Goal: Entertainment & Leisure: Consume media (video, audio)

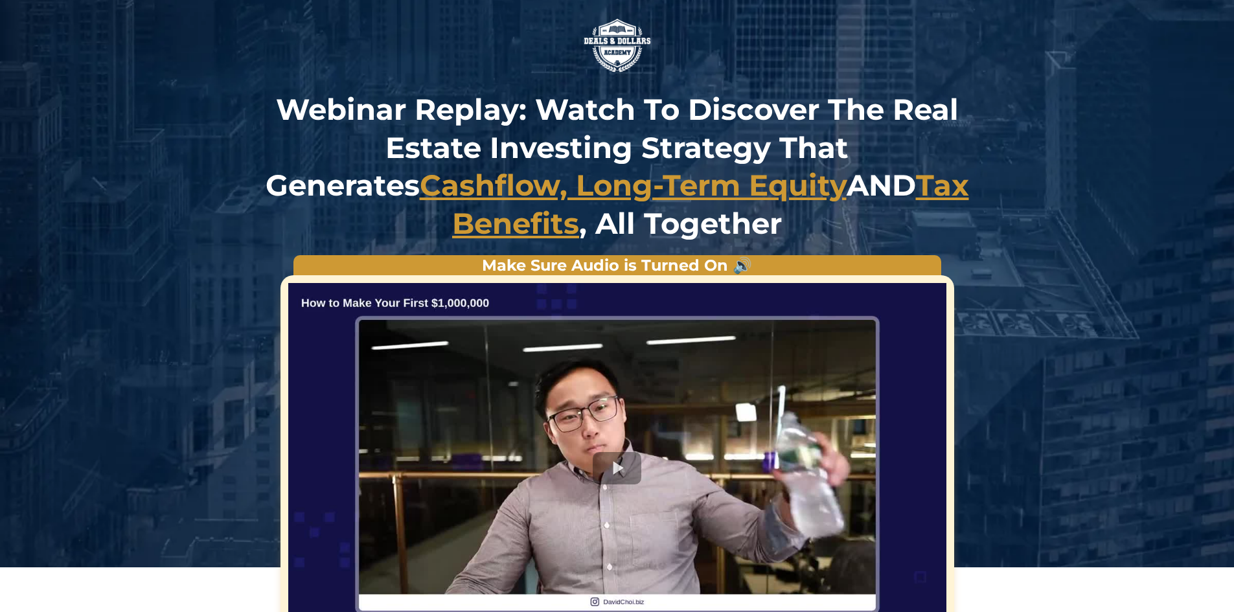
scroll to position [130, 0]
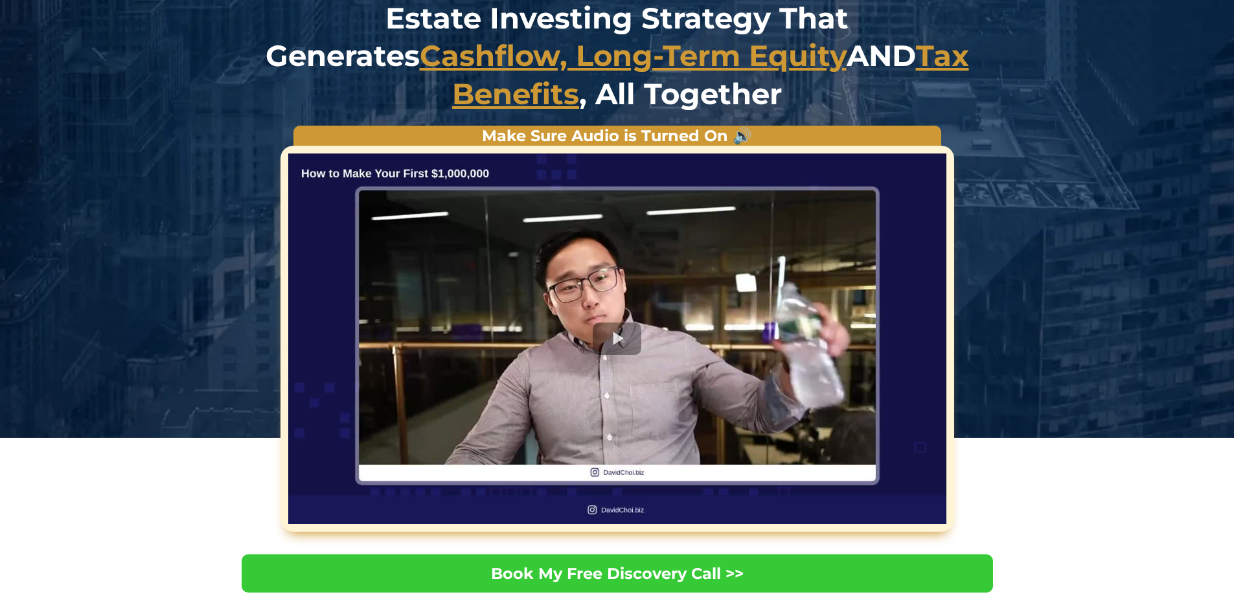
click at [622, 335] on div at bounding box center [617, 338] width 658 height 370
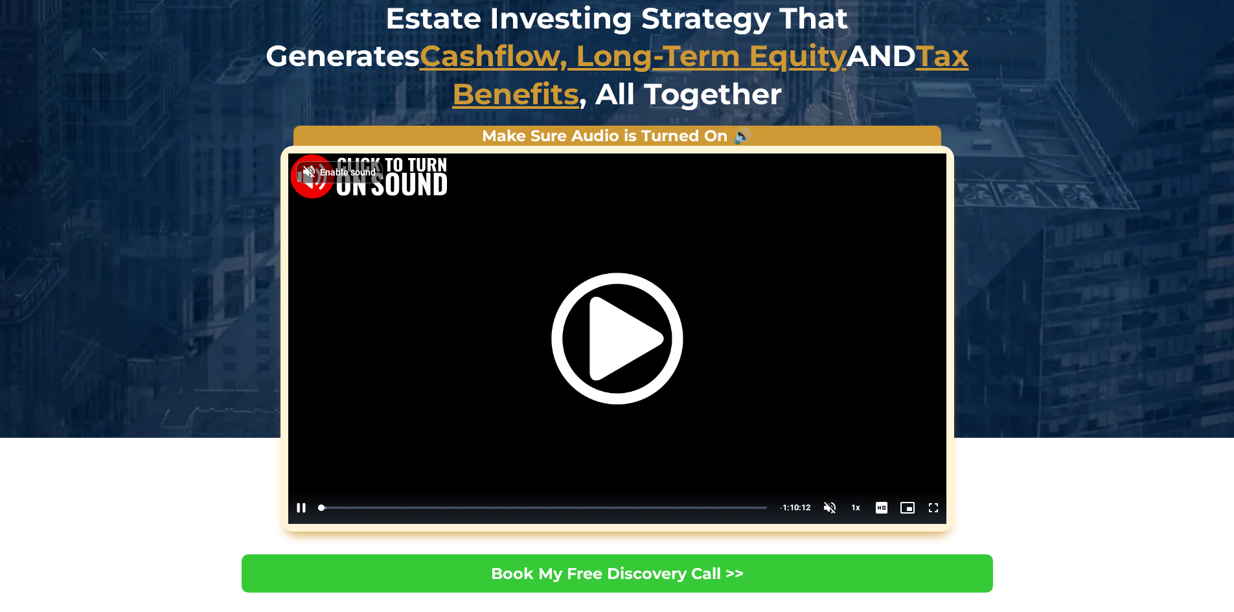
click at [620, 334] on img "Video Player" at bounding box center [616, 338] width 131 height 131
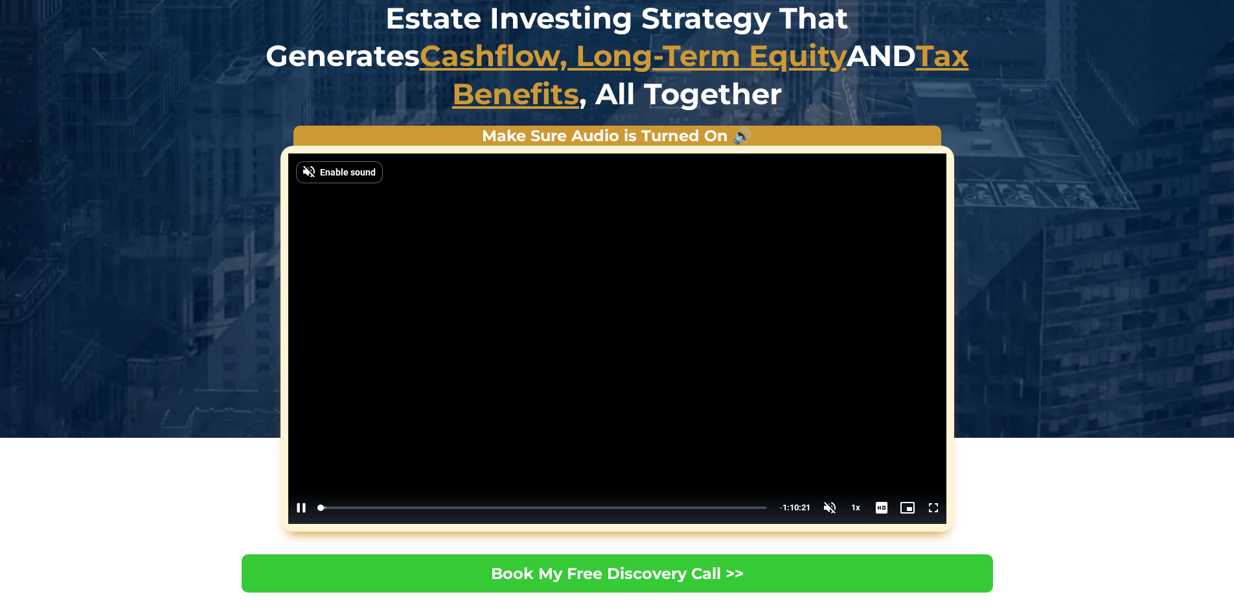
click at [576, 340] on video "Video Player" at bounding box center [617, 338] width 658 height 370
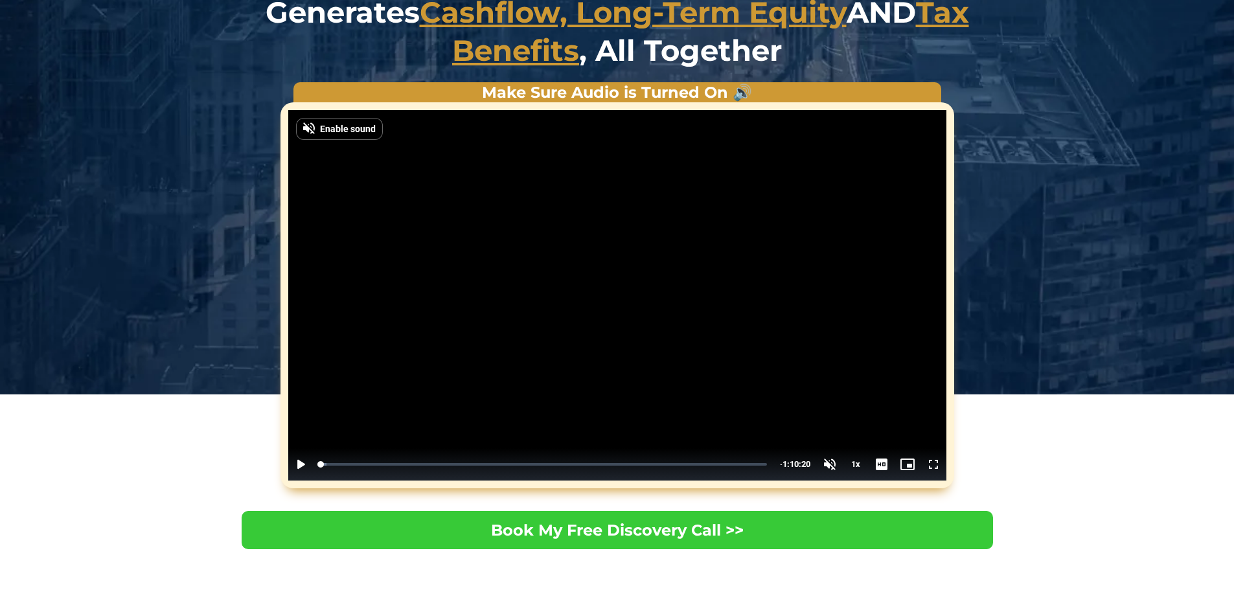
scroll to position [65, 0]
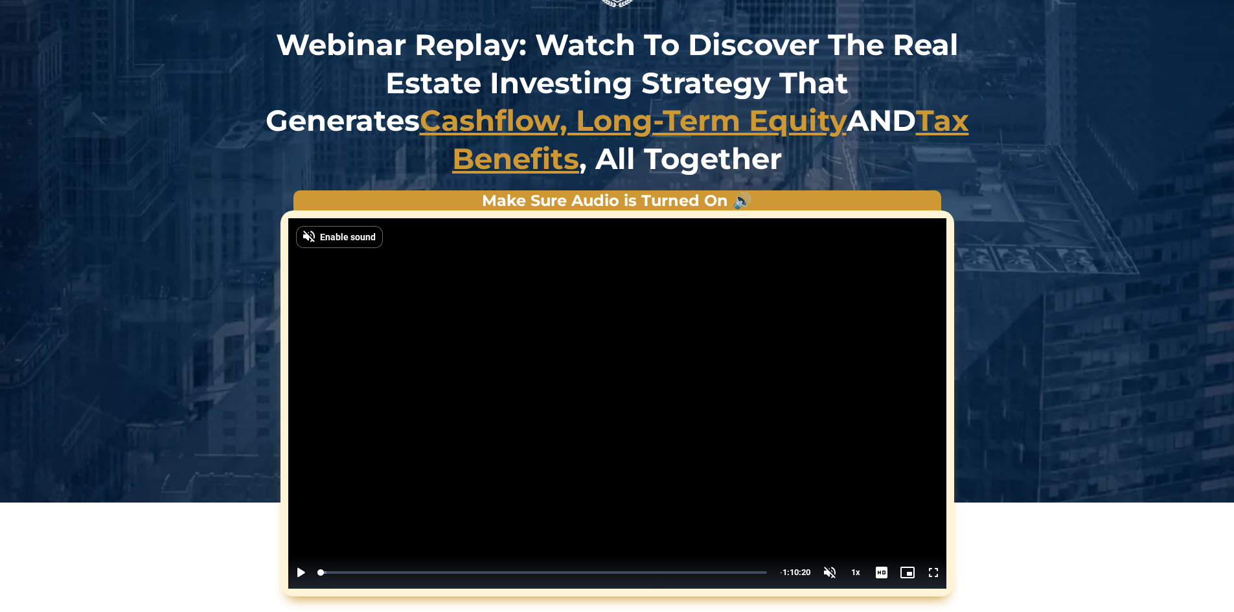
click at [515, 352] on video "Video Player" at bounding box center [617, 403] width 658 height 370
click at [519, 372] on video "Video Player" at bounding box center [617, 403] width 658 height 370
drag, startPoint x: 610, startPoint y: 438, endPoint x: 688, endPoint y: 477, distance: 86.6
click at [610, 438] on video "Video Player" at bounding box center [617, 403] width 658 height 370
click at [355, 236] on span "Enable sound" at bounding box center [348, 236] width 56 height 9
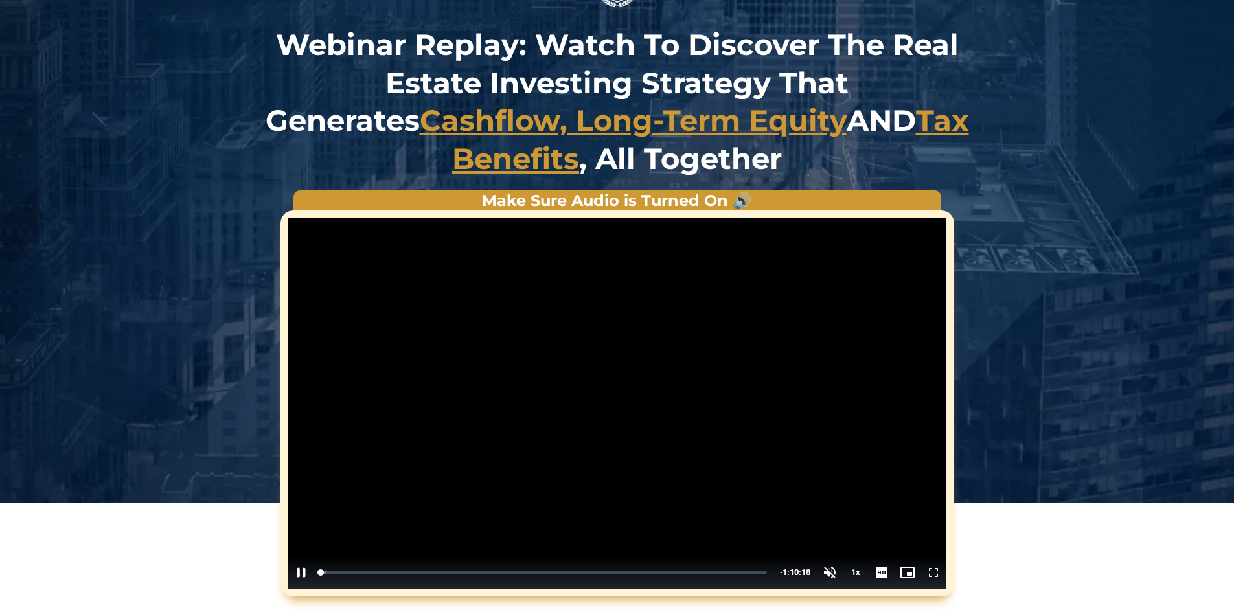
click at [568, 373] on video "Video Player" at bounding box center [617, 403] width 658 height 370
drag, startPoint x: 806, startPoint y: 523, endPoint x: 826, endPoint y: 551, distance: 34.7
click at [809, 528] on video "Video Player" at bounding box center [617, 403] width 658 height 370
click at [830, 542] on div "Volume Level" at bounding box center [829, 543] width 2 height 3
click at [368, 572] on div "Loaded : 1.42% 0:07:34 0:07:27" at bounding box center [544, 572] width 447 height 5
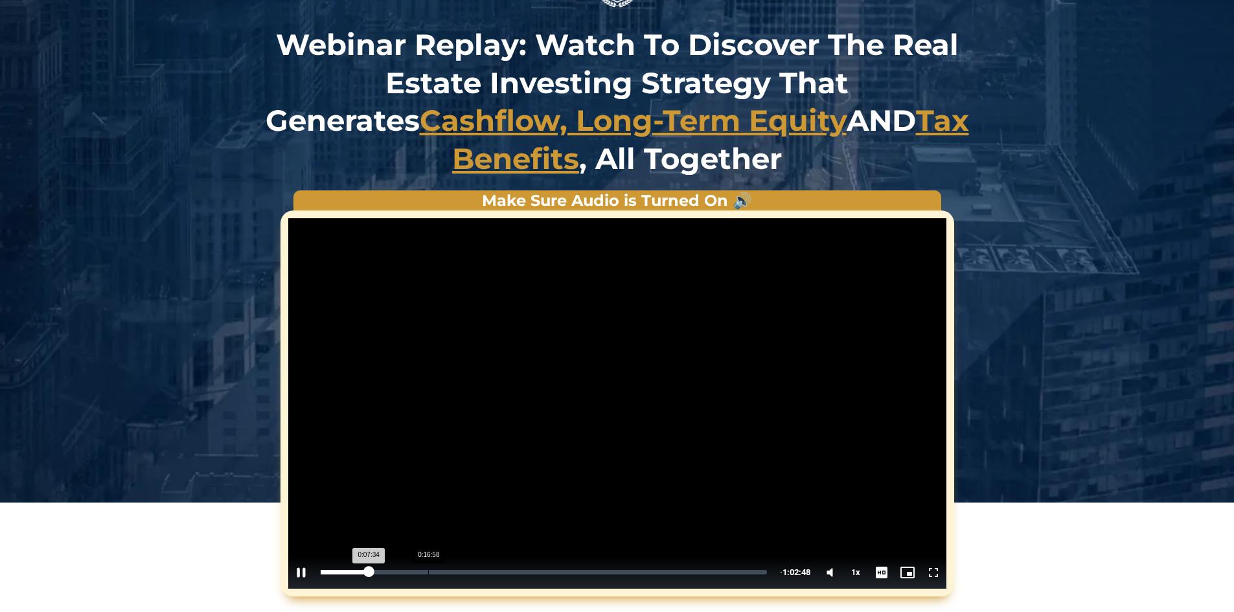
click at [427, 569] on div "Loaded : 11.31% 0:16:58 0:07:34" at bounding box center [544, 572] width 460 height 32
click at [491, 574] on div "Loaded : 25.04% 0:26:34 0:16:59" at bounding box center [548, 572] width 454 height 5
click at [535, 576] on div "Loaded : 39.02% 0:33:25 0:26:30" at bounding box center [547, 572] width 467 height 32
click at [572, 577] on div "Loaded : 48.96% 0:39:03 0:33:27" at bounding box center [547, 572] width 467 height 32
click at [606, 576] on div "Loaded : 56.78% 0:41:34 0:39:10" at bounding box center [547, 572] width 467 height 32
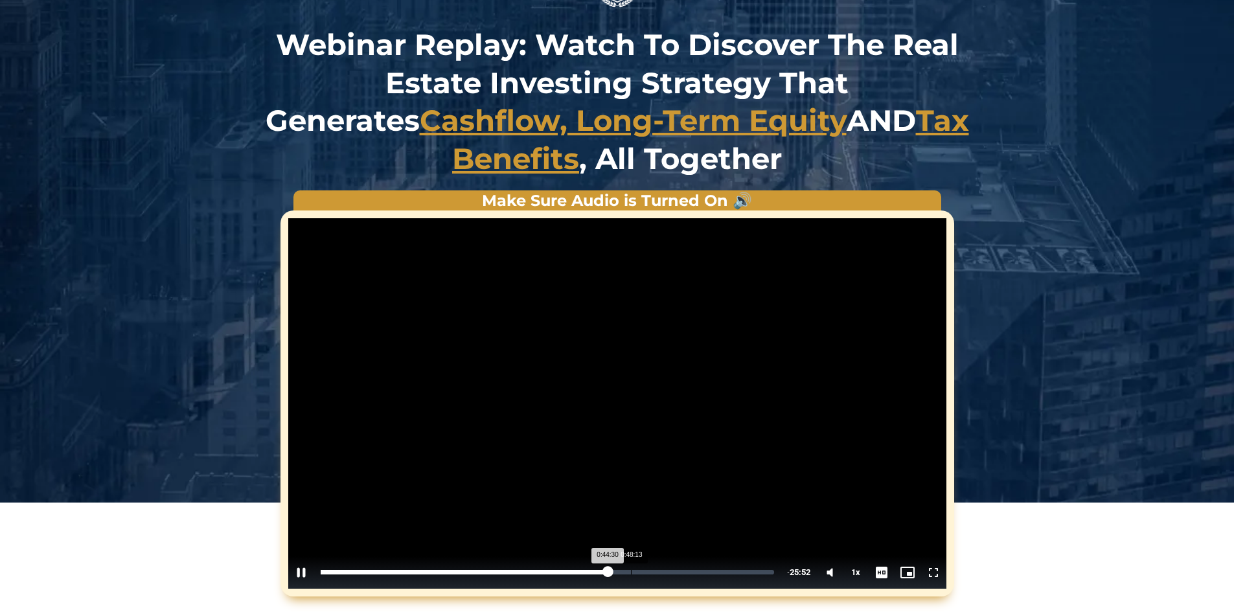
click at [631, 571] on div "0:48:13" at bounding box center [631, 572] width 1 height 5
click at [673, 570] on div "Loaded : 68.86% 0:54:58 0:48:07" at bounding box center [548, 572] width 454 height 5
click at [699, 570] on div "0:58:53" at bounding box center [699, 572] width 1 height 5
click at [719, 569] on div "Loaded : 84.02% 1:01:18 0:58:48" at bounding box center [547, 572] width 467 height 32
click at [740, 569] on div "Loaded : 88.52% 1:04:29 1:02:07" at bounding box center [549, 572] width 471 height 32
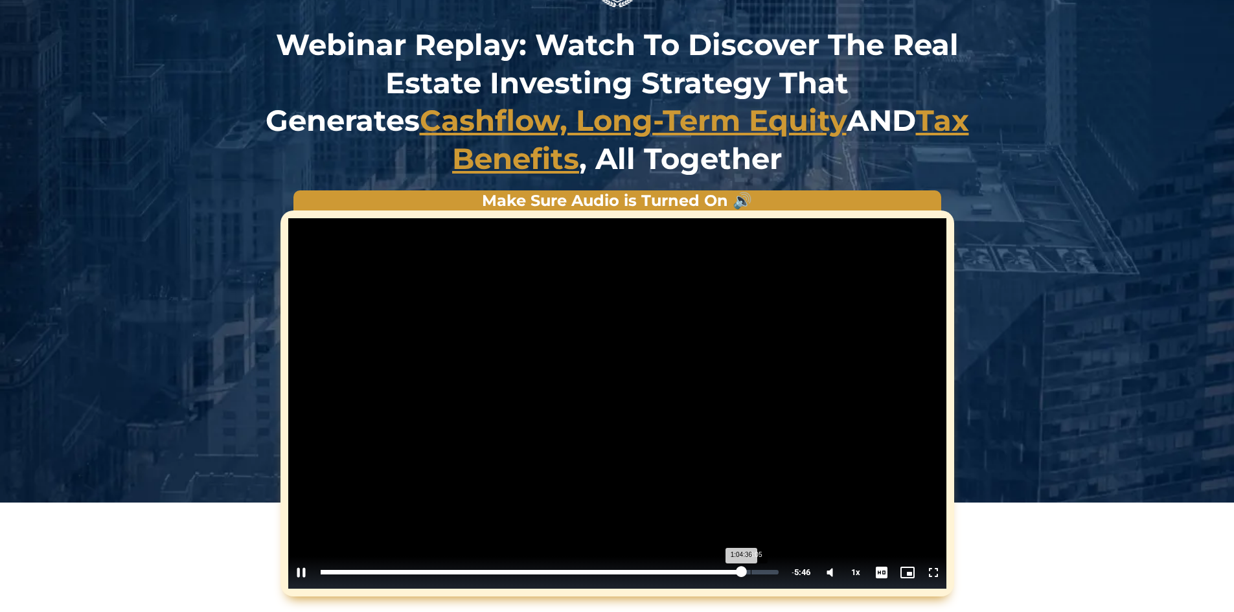
click at [755, 570] on div "Loaded : 92.07% 1:06:05 1:04:36" at bounding box center [550, 572] width 458 height 5
click at [637, 567] on div "Loaded : 95.38% 0:50:57 1:06:53" at bounding box center [549, 572] width 471 height 32
click at [589, 565] on div "Loaded : 69.80% 0:42:10 0:48:46" at bounding box center [547, 572] width 467 height 32
click at [579, 569] on div "Loaded : 60.09% 0:40:16 0:40:16" at bounding box center [547, 572] width 467 height 32
click at [567, 571] on div "0:38:27" at bounding box center [445, 572] width 248 height 5
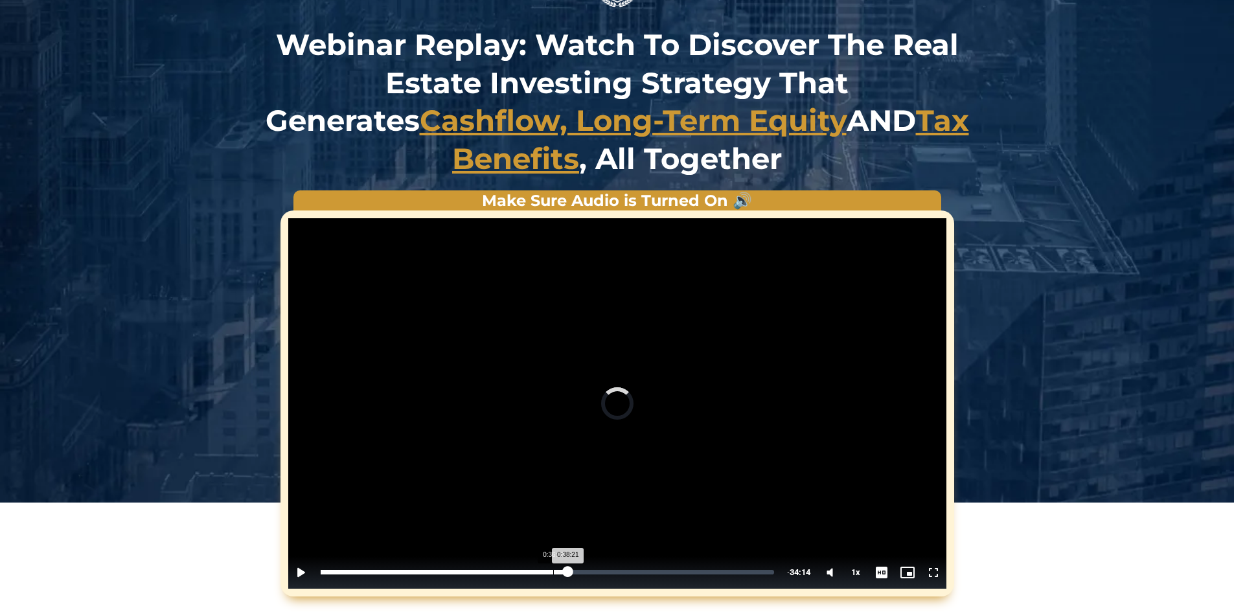
click at [552, 569] on div "Loaded : 55.12% 0:36:08 0:38:21" at bounding box center [547, 572] width 467 height 32
click at [540, 568] on div "Loaded : 48.96% 0:34:13 0:34:13" at bounding box center [547, 572] width 467 height 32
click at [537, 570] on div "0:34:14" at bounding box center [431, 572] width 221 height 5
click at [538, 570] on div "0:33:44" at bounding box center [430, 572] width 218 height 5
click at [544, 570] on div "0:34:38" at bounding box center [432, 572] width 223 height 5
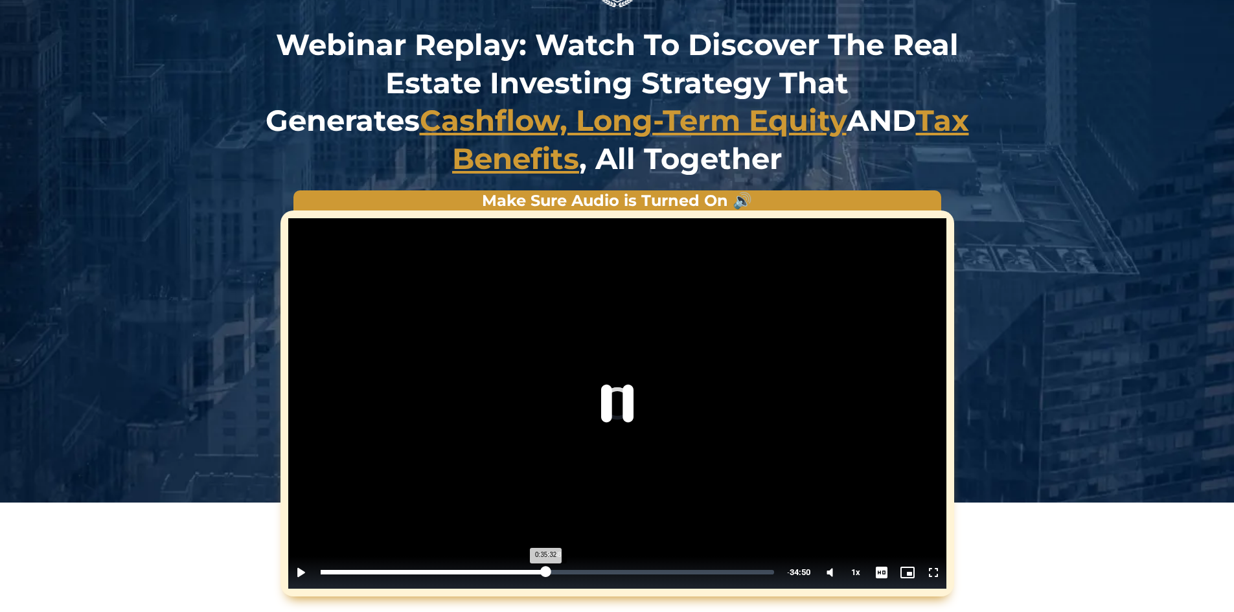
click at [546, 570] on div "0:35:32" at bounding box center [433, 572] width 225 height 5
click at [554, 565] on div "Loaded : 51.80% 0:36:08 0:35:44" at bounding box center [547, 572] width 467 height 32
click at [557, 565] on div "Loaded : 52.99% 0:36:38 0:36:20" at bounding box center [547, 572] width 467 height 32
click at [559, 564] on div "Loaded : 53.23% 0:37:14 0:36:50" at bounding box center [547, 572] width 467 height 32
click at [563, 564] on div "Loaded : 53.70% 0:37:45 0:37:15" at bounding box center [547, 572] width 467 height 32
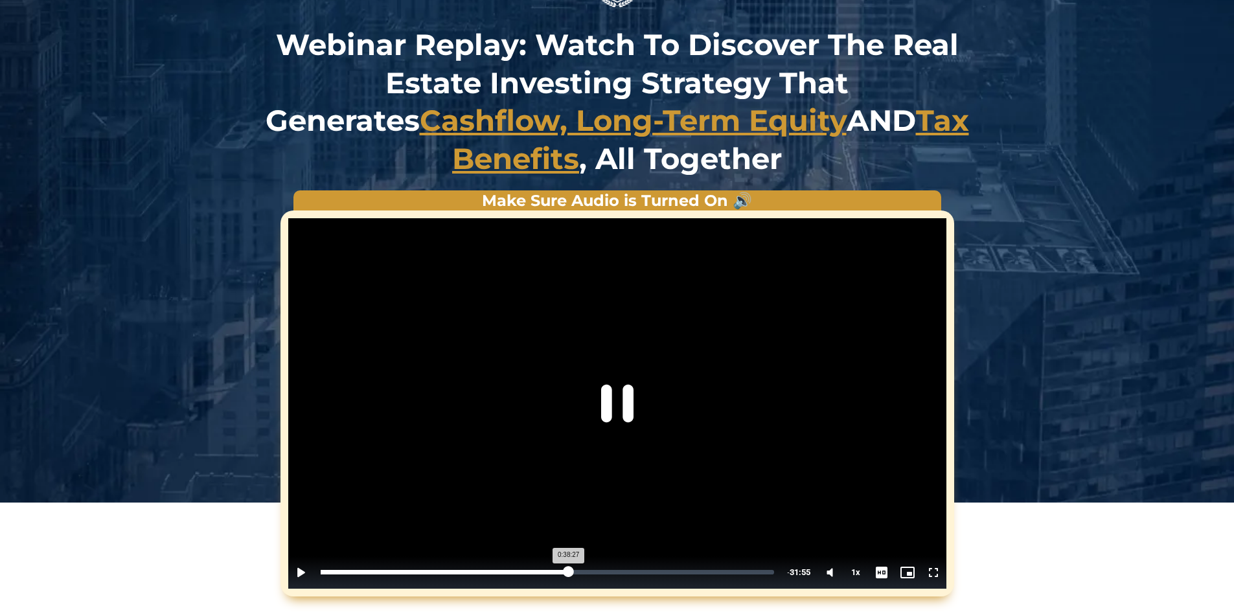
click at [567, 564] on div "Loaded : 55.12% 0:38:27 0:38:27" at bounding box center [547, 572] width 467 height 32
click at [571, 564] on div "Loaded : 55.12% 0:38:57 0:38:51" at bounding box center [547, 572] width 467 height 32
click at [575, 564] on div "Loaded : 56.78% 0:39:21 0:38:57" at bounding box center [547, 572] width 467 height 32
click at [579, 565] on div "Loaded : 57.96% 0:40:16 0:39:40" at bounding box center [547, 572] width 467 height 32
click at [585, 565] on div "Loaded : 58.20% 0:40:52 0:40:16" at bounding box center [547, 572] width 467 height 32
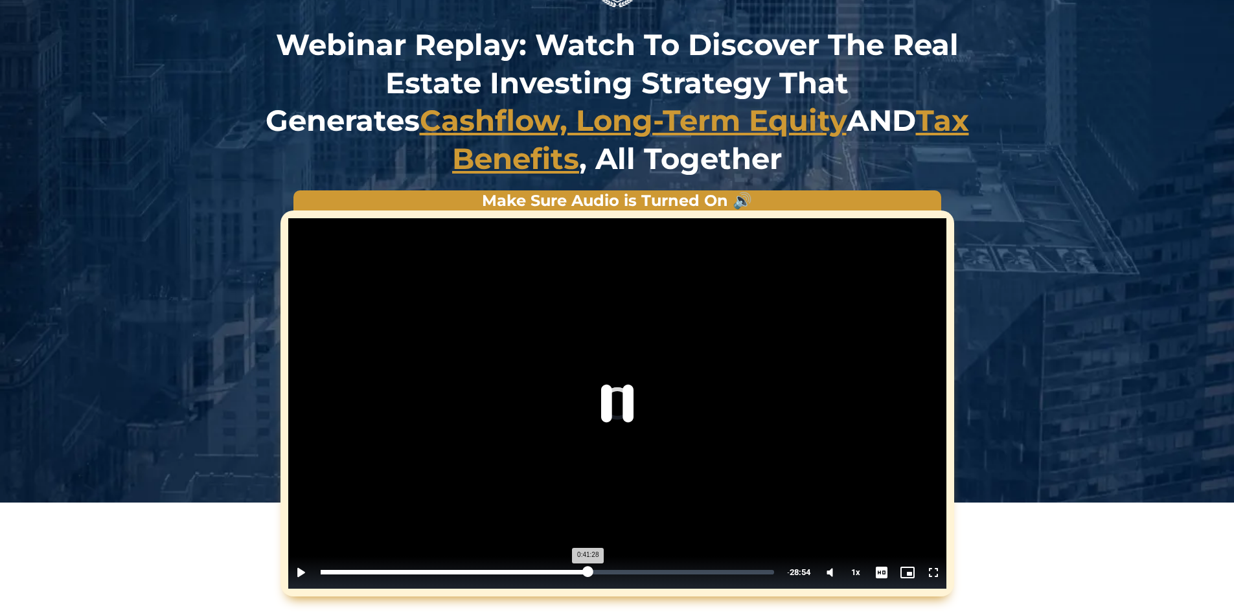
click at [587, 565] on div "Loaded : 0.00% 0:41:28 0:41:28" at bounding box center [547, 572] width 467 height 32
click at [590, 565] on div "Loaded : 0.00% 0:41:40 0:41:28" at bounding box center [547, 572] width 467 height 32
click at [591, 570] on div "0:41:59" at bounding box center [456, 572] width 271 height 5
click at [596, 570] on div "0:42:41" at bounding box center [458, 572] width 275 height 5
click at [604, 570] on div "0:44:05" at bounding box center [463, 572] width 284 height 5
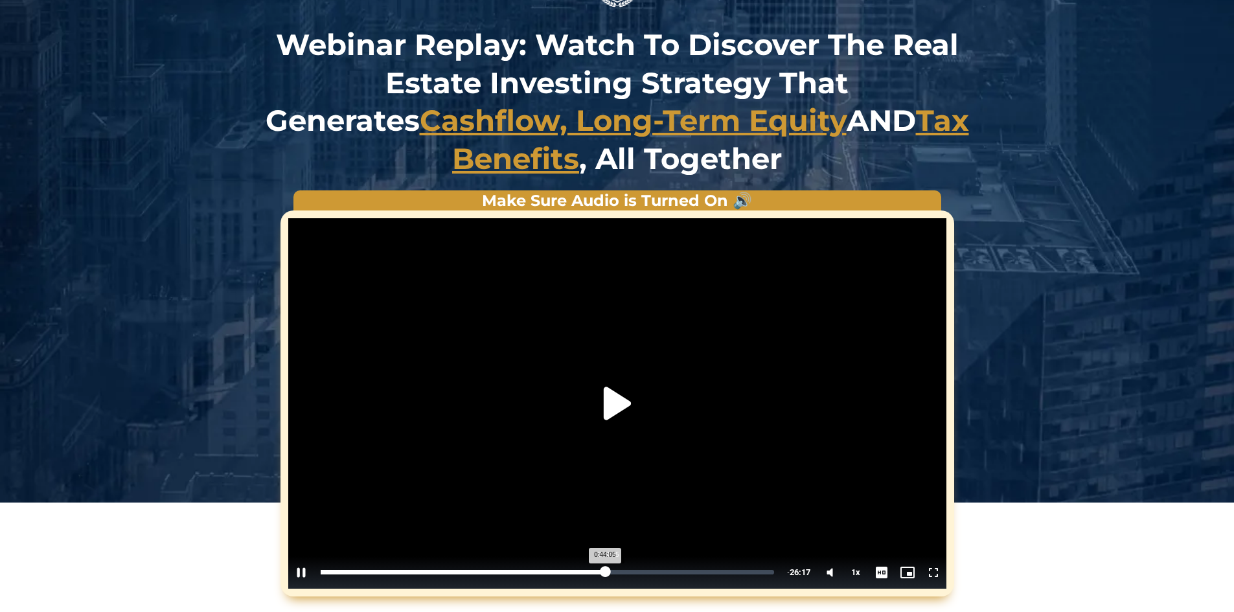
click at [605, 570] on div "0:44:05" at bounding box center [463, 572] width 284 height 5
click at [610, 570] on div "0:45:42" at bounding box center [465, 572] width 289 height 5
click at [591, 567] on div "Loaded : 60.33% 0:42:16 0:42:10" at bounding box center [547, 572] width 467 height 32
click at [659, 505] on video "Video Player" at bounding box center [617, 403] width 658 height 370
drag, startPoint x: 545, startPoint y: 334, endPoint x: 602, endPoint y: 331, distance: 57.7
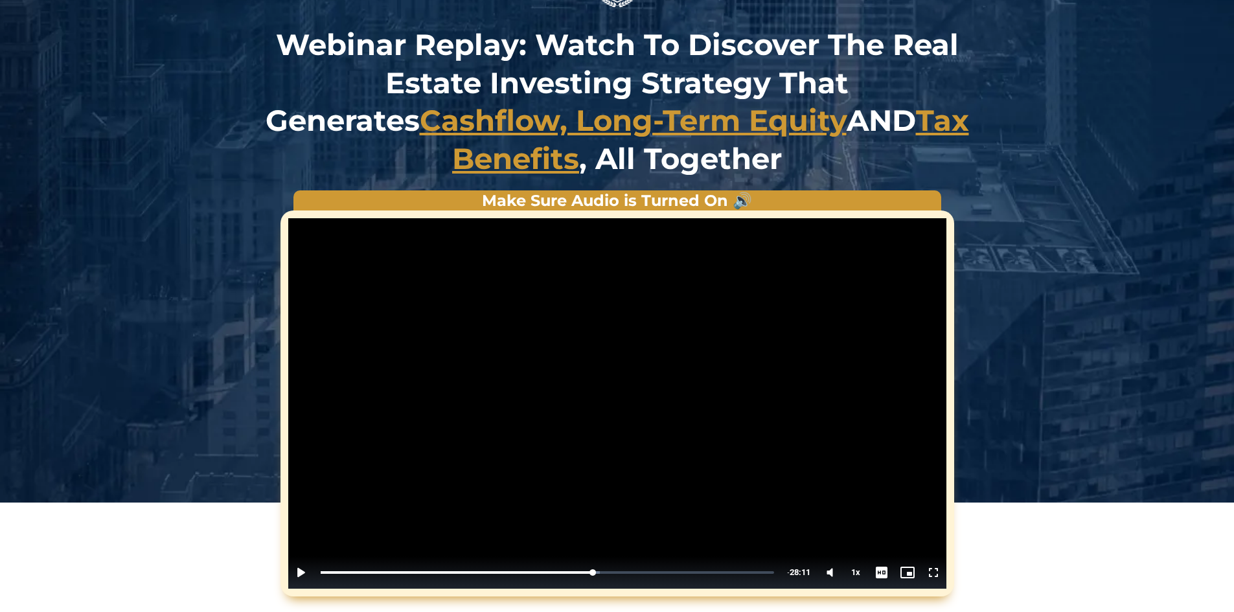
click at [602, 331] on video "Video Player" at bounding box center [617, 403] width 658 height 370
click at [552, 363] on video "Video Player" at bounding box center [617, 403] width 658 height 370
click at [615, 535] on video "Video Player" at bounding box center [617, 403] width 658 height 370
click at [593, 570] on div "0:42:53" at bounding box center [457, 572] width 273 height 5
click at [602, 570] on div "0:43:47" at bounding box center [462, 572] width 282 height 5
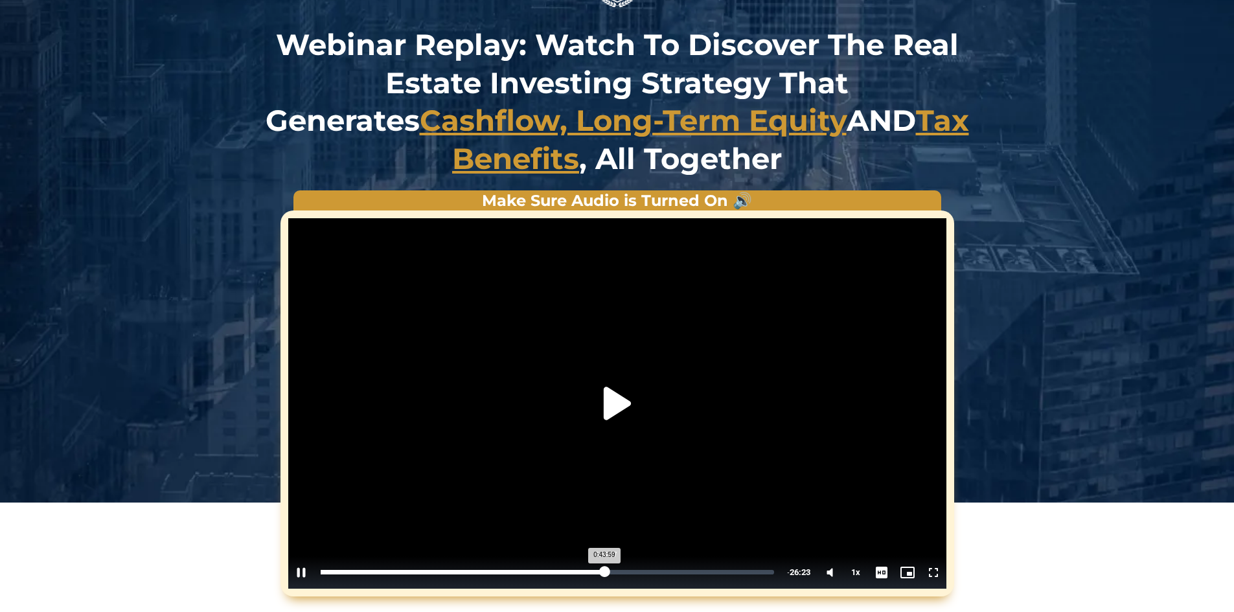
click at [604, 570] on div "0:43:59" at bounding box center [463, 572] width 284 height 5
click at [608, 570] on div "0:44:35" at bounding box center [465, 572] width 288 height 5
click at [615, 570] on div "0:45:48" at bounding box center [468, 572] width 295 height 5
click at [622, 571] on div "0:46:54" at bounding box center [472, 572] width 302 height 5
click at [623, 572] on div "0:46:54" at bounding box center [472, 572] width 302 height 5
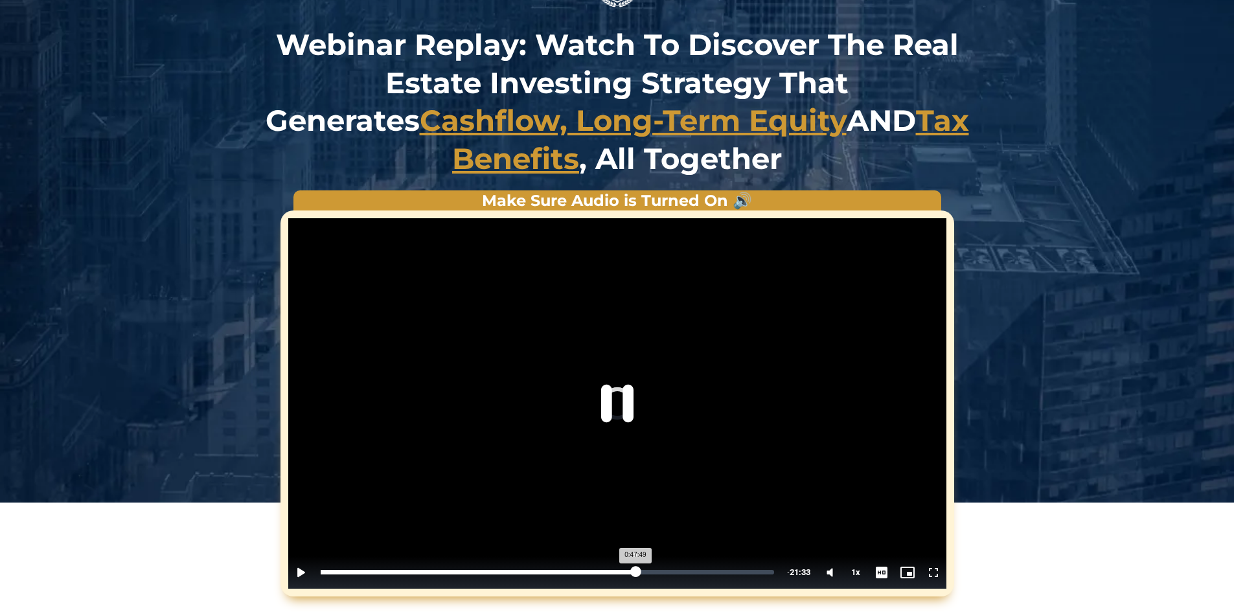
click at [634, 573] on div "0:47:49" at bounding box center [478, 572] width 315 height 5
click at [548, 455] on video "Video Player" at bounding box center [617, 403] width 658 height 370
